Goal: Navigation & Orientation: Find specific page/section

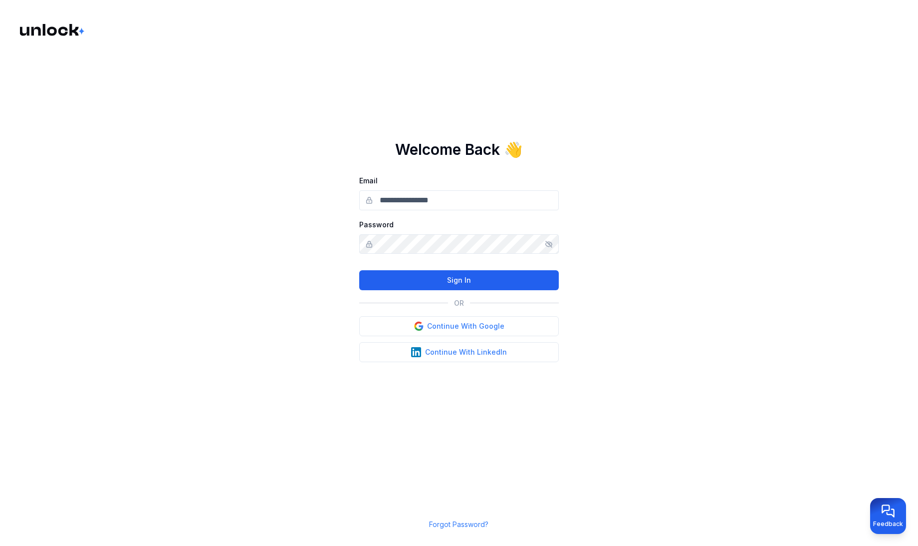
type input "**********"
click at [468, 278] on button "Sign In" at bounding box center [459, 280] width 200 height 20
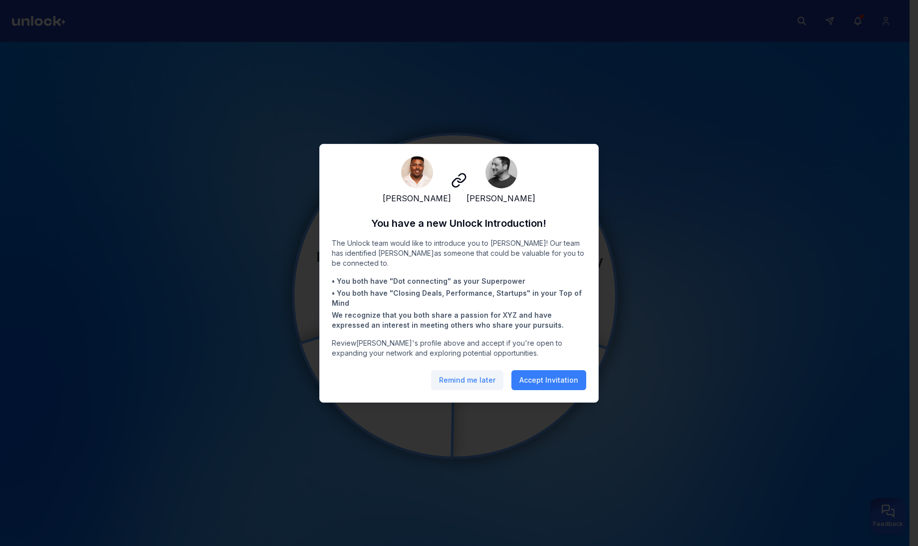
click at [492, 389] on button "Remind me later" at bounding box center [467, 380] width 72 height 20
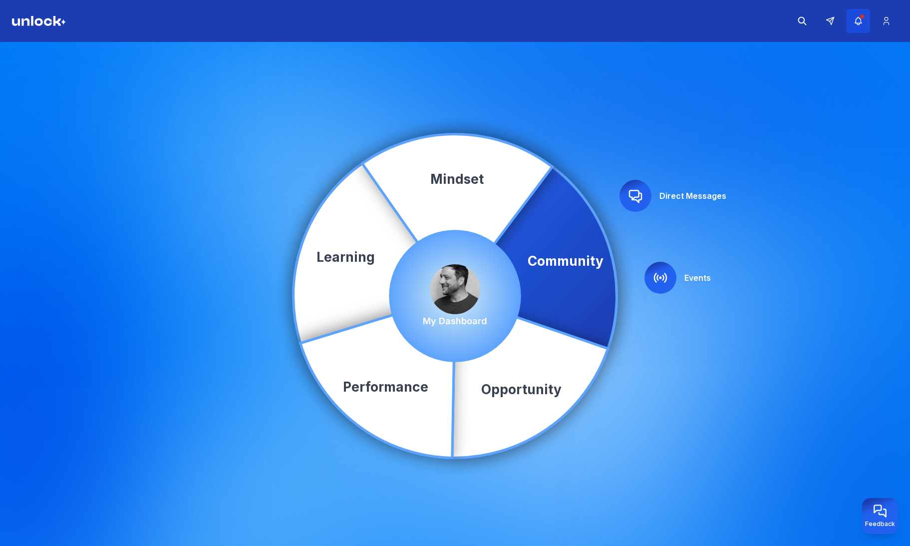
click at [857, 23] on icon "button" at bounding box center [858, 21] width 10 height 10
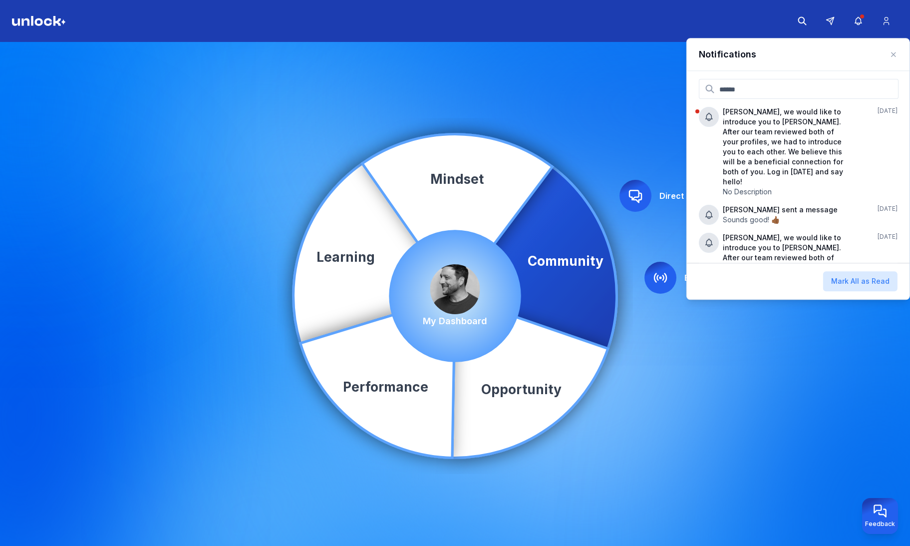
click at [601, 104] on div "Community Learning Opportunity Performance Mindset Direct Messages Events My Da…" at bounding box center [455, 296] width 910 height 508
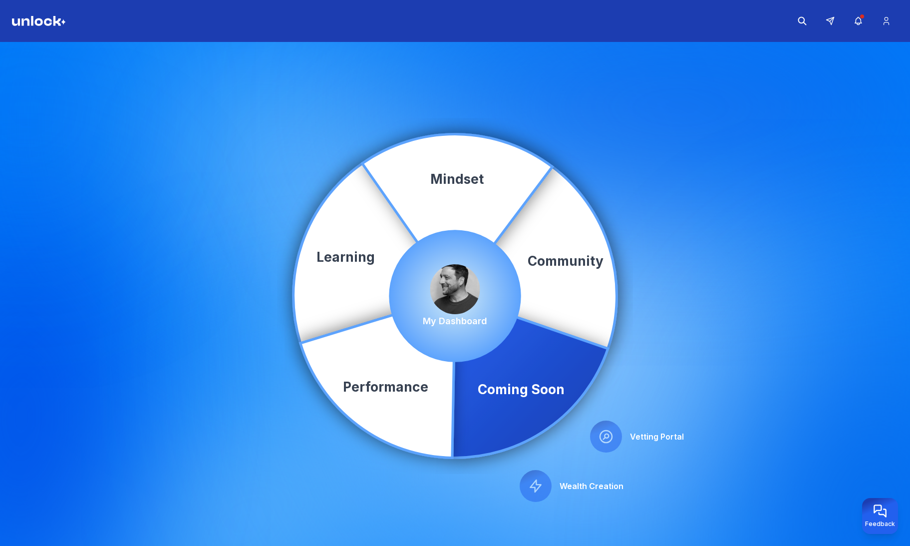
click at [449, 290] on img at bounding box center [455, 289] width 50 height 50
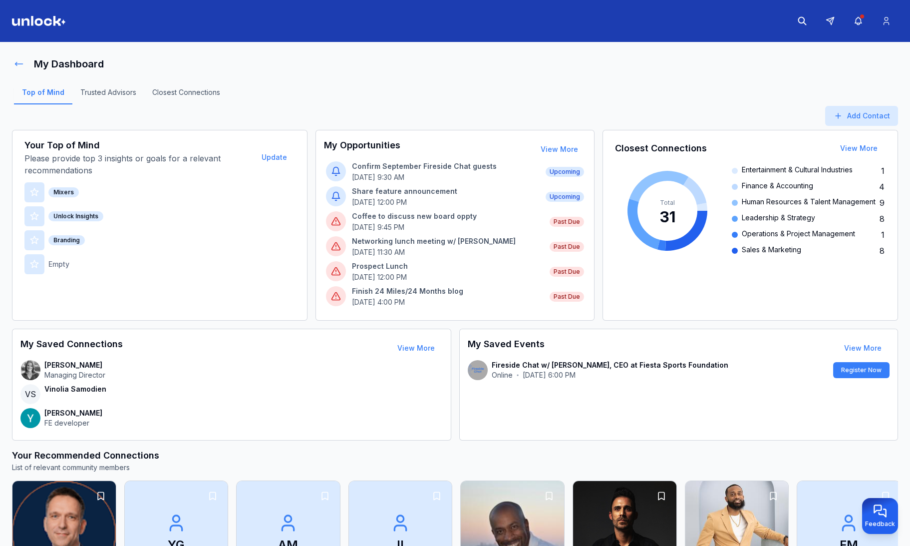
click at [23, 61] on icon at bounding box center [19, 64] width 10 height 10
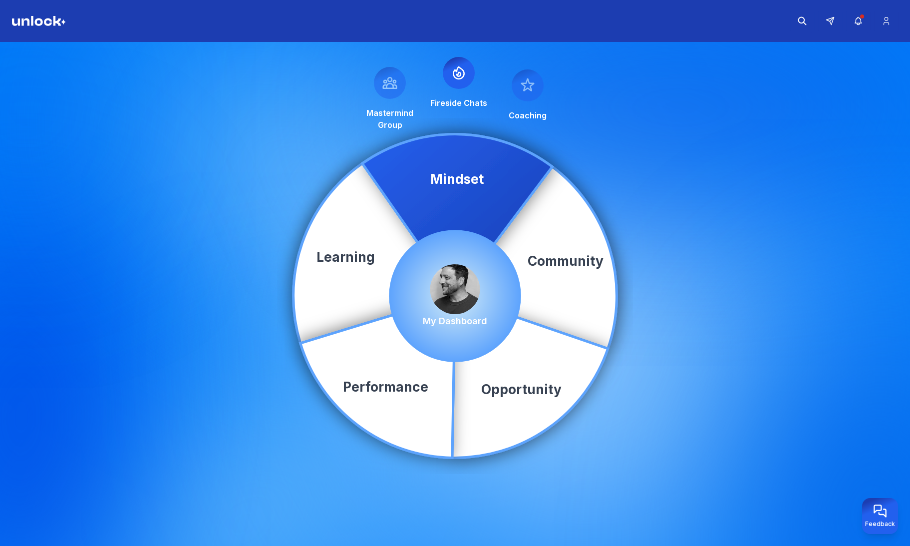
click at [466, 283] on img at bounding box center [455, 289] width 50 height 50
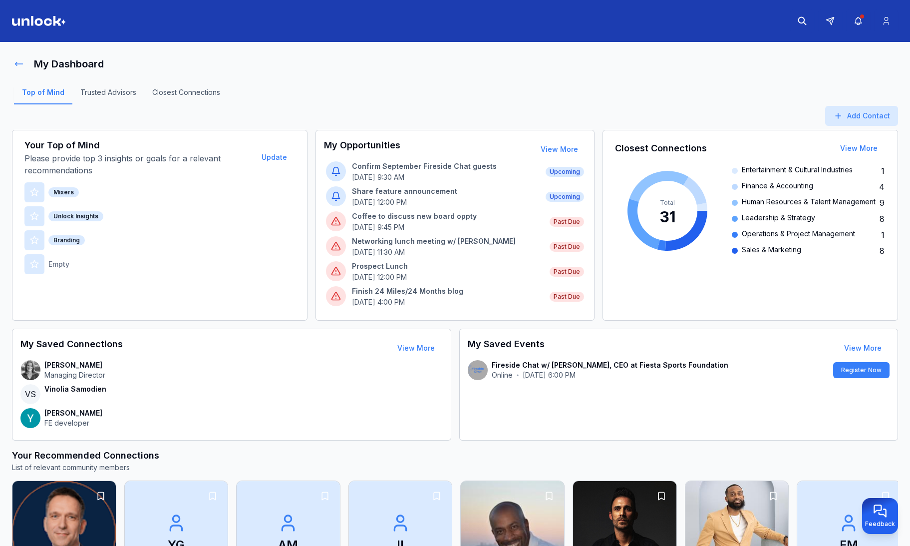
click at [18, 61] on icon at bounding box center [19, 64] width 10 height 10
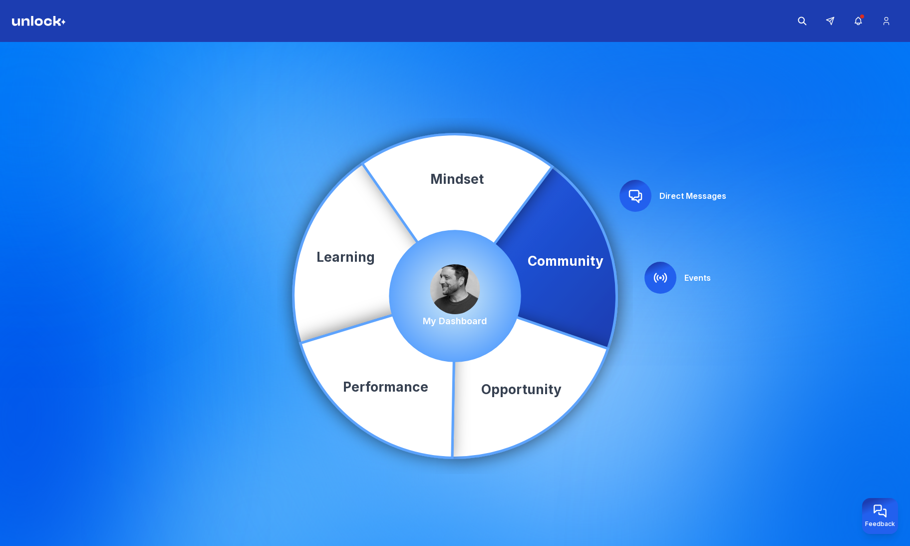
click at [646, 148] on div "Community Learning Opportunity Performance Mindset Direct Messages Events My Da…" at bounding box center [455, 296] width 910 height 508
click at [454, 286] on img at bounding box center [455, 289] width 50 height 50
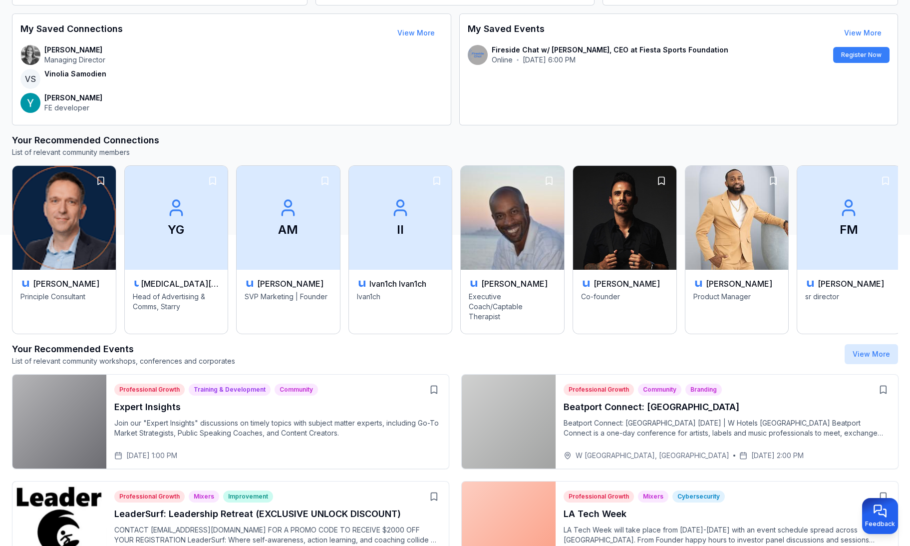
scroll to position [373, 0]
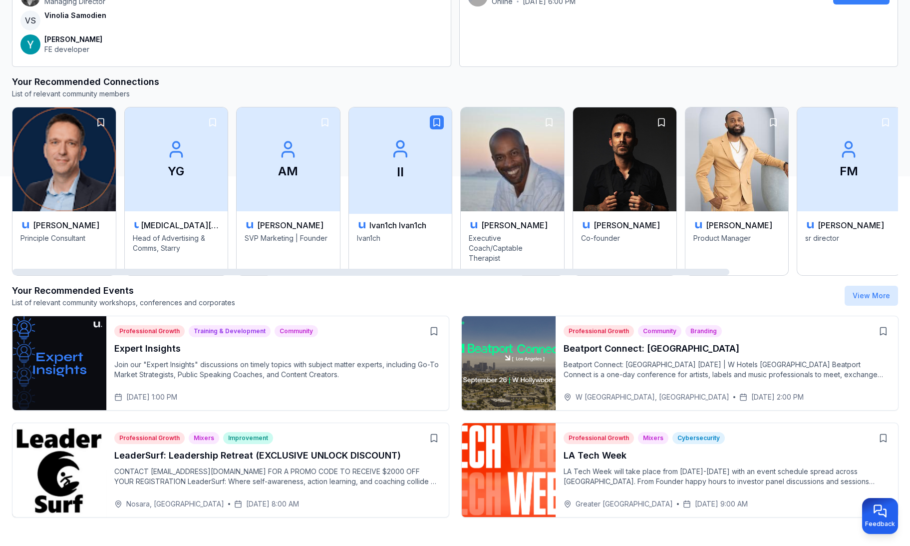
click at [432, 118] on icon "button" at bounding box center [437, 122] width 10 height 10
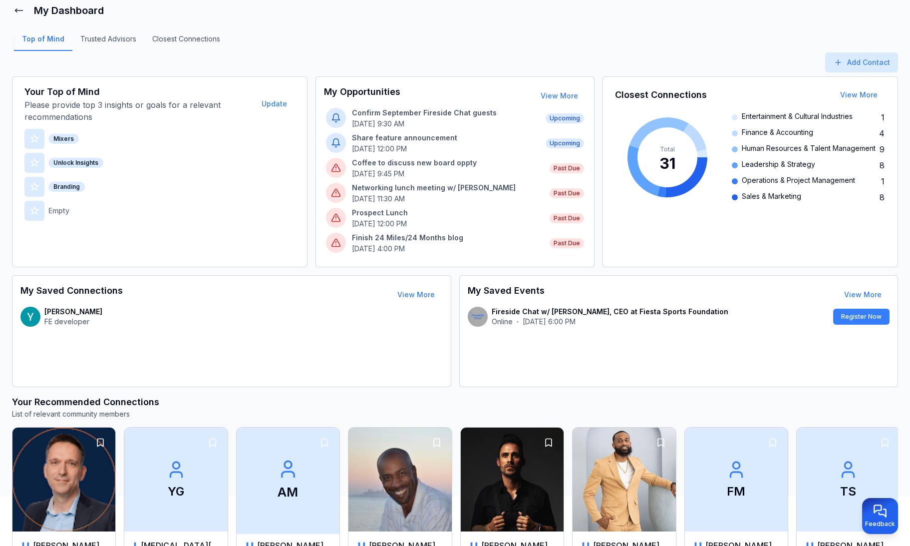
scroll to position [0, 0]
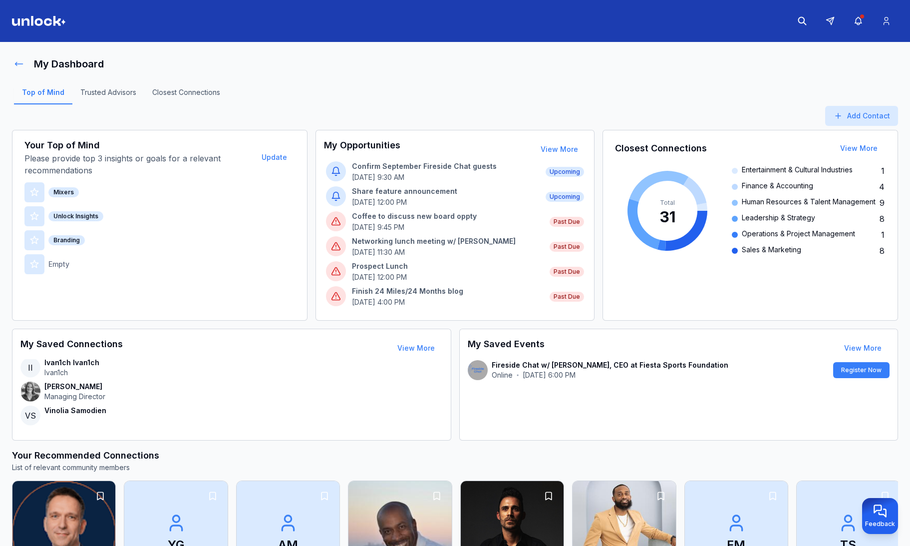
click at [19, 68] on icon at bounding box center [19, 64] width 10 height 10
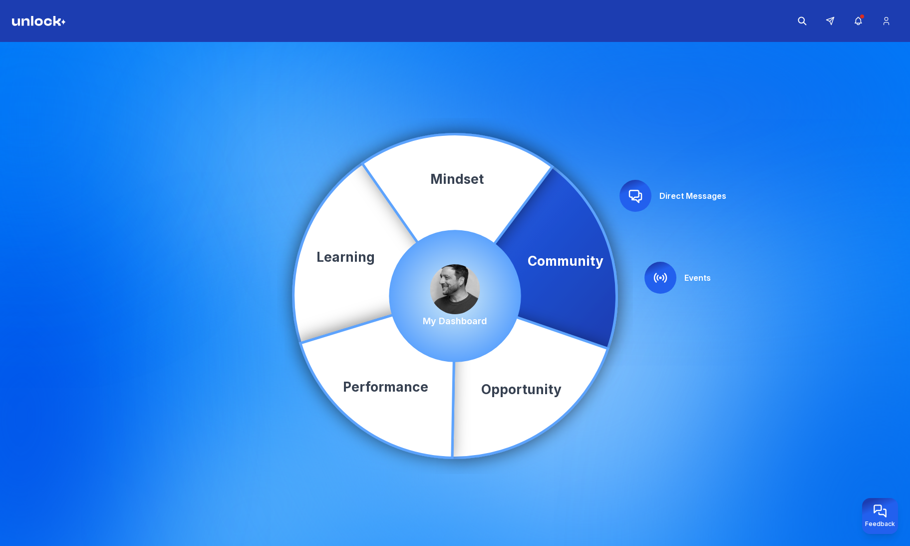
click at [457, 278] on img at bounding box center [455, 289] width 50 height 50
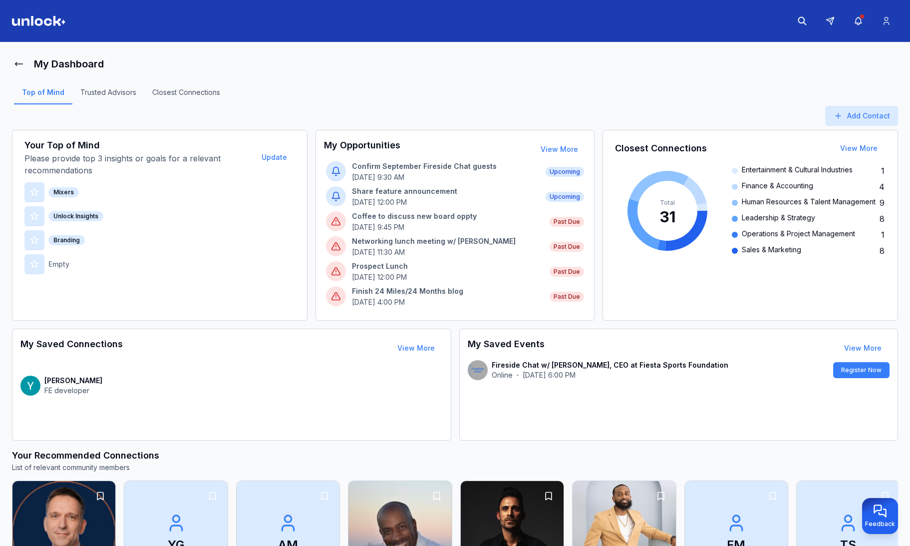
click at [492, 56] on div "My Dashboard" at bounding box center [455, 64] width 886 height 20
